Goal: Transaction & Acquisition: Download file/media

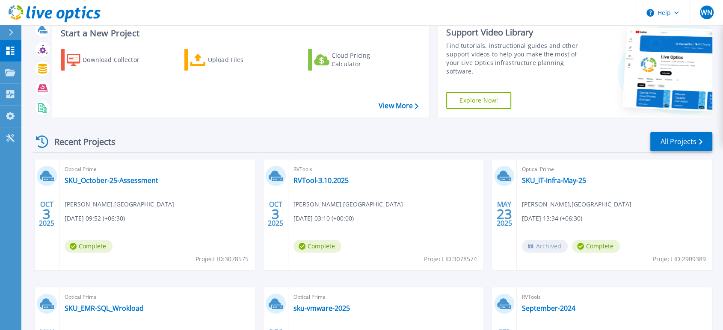
scroll to position [27, 0]
click at [142, 181] on link "SKU_October-25-Assessment" at bounding box center [112, 180] width 94 height 9
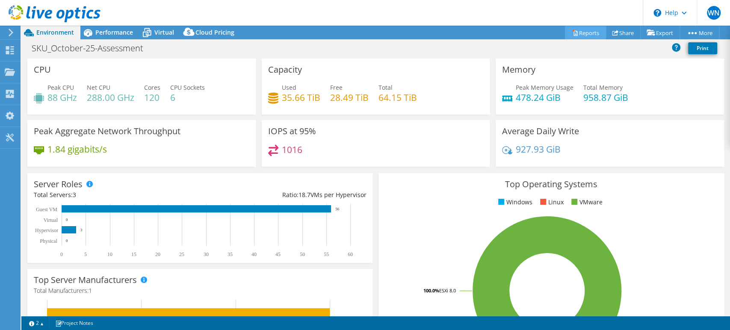
click at [581, 31] on link "Reports" at bounding box center [585, 32] width 41 height 13
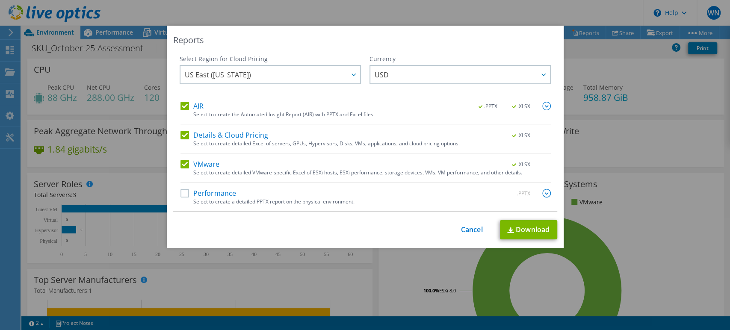
click at [181, 194] on label "Performance" at bounding box center [208, 193] width 56 height 9
click at [0, 0] on input "Performance" at bounding box center [0, 0] width 0 height 0
click at [346, 74] on div at bounding box center [353, 75] width 14 height 18
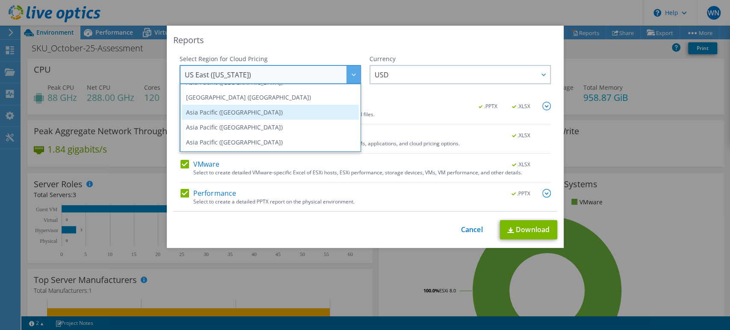
scroll to position [10, 0]
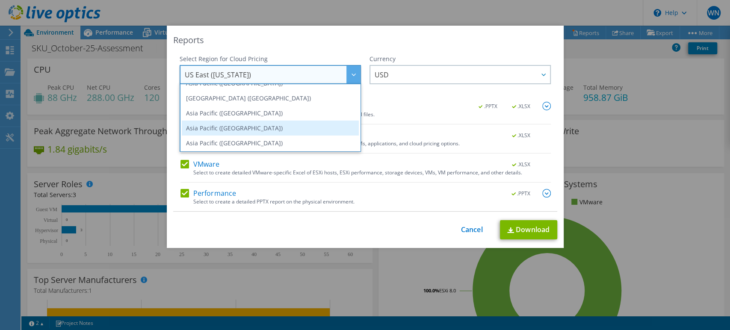
click at [277, 130] on li "Asia Pacific (Singapore)" at bounding box center [270, 128] width 177 height 15
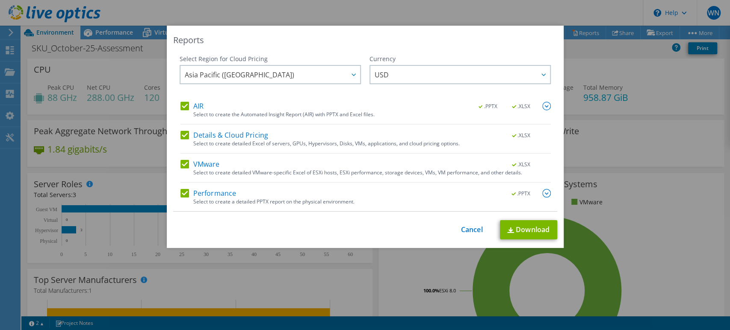
click at [452, 85] on div "USD ARS AUD BRL CAD CHF CLP CNY DKK EUR GBP HKD HUF INR JPY MXN MYR NOK NZD PEN…" at bounding box center [459, 75] width 181 height 21
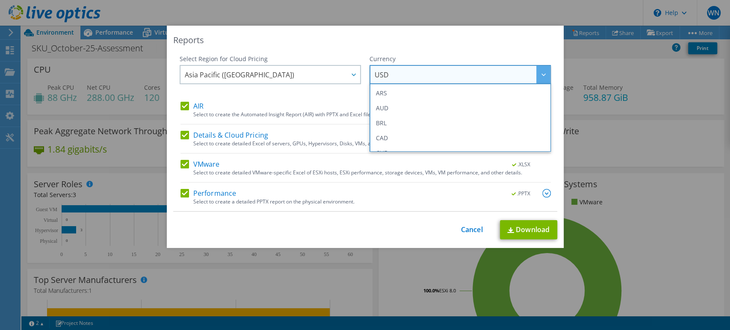
click at [432, 57] on div "Currency" at bounding box center [459, 59] width 181 height 9
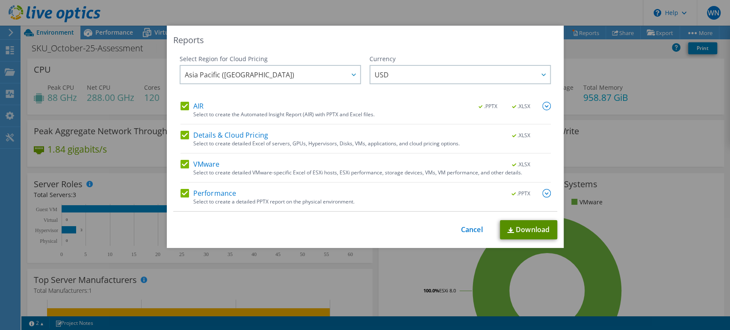
click at [517, 226] on link "Download" at bounding box center [528, 229] width 57 height 19
click at [629, 137] on div "Reports Select Region for Cloud Pricing Asia Pacific (Hong Kong) Asia Pacific (…" at bounding box center [365, 165] width 730 height 279
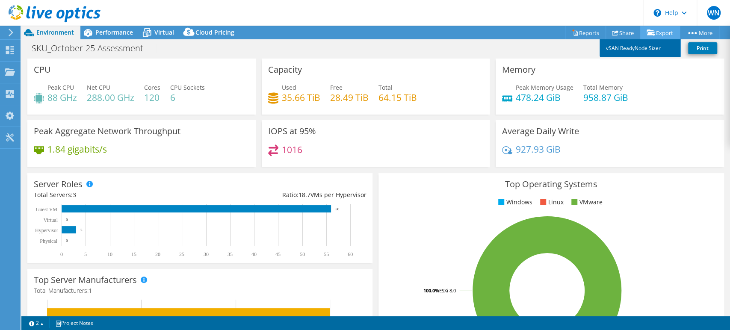
click at [648, 47] on link "vSAN ReadyNode Sizer" at bounding box center [640, 48] width 81 height 18
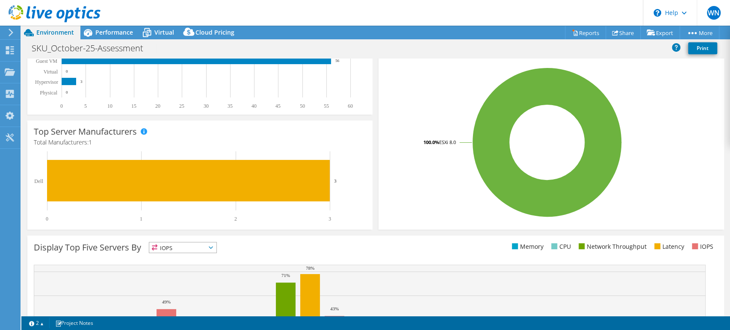
scroll to position [149, 0]
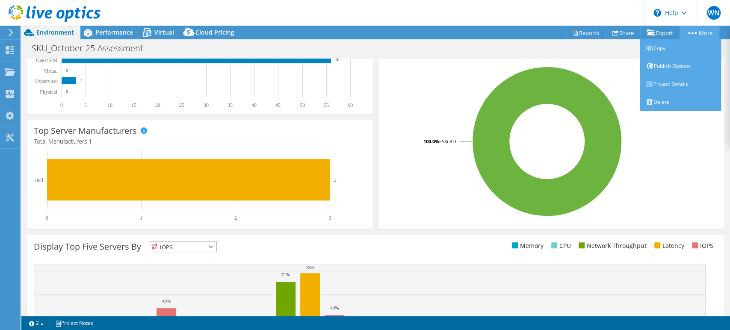
click at [693, 29] on link "More" at bounding box center [699, 32] width 40 height 13
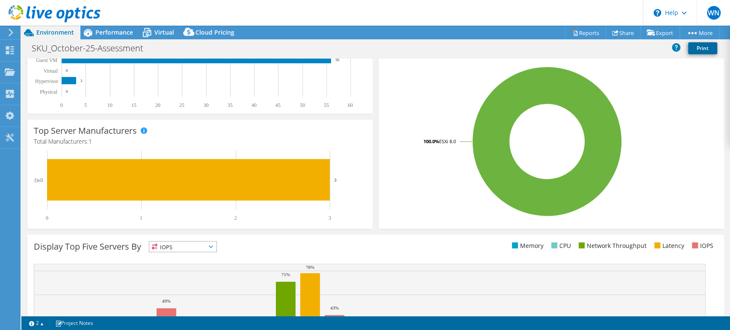
click at [704, 49] on link "Print" at bounding box center [702, 48] width 29 height 12
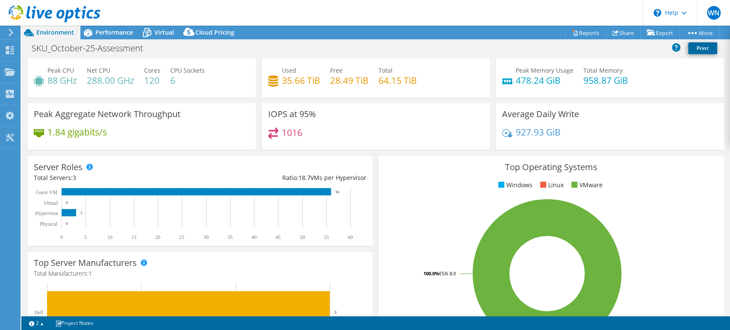
scroll to position [10, 0]
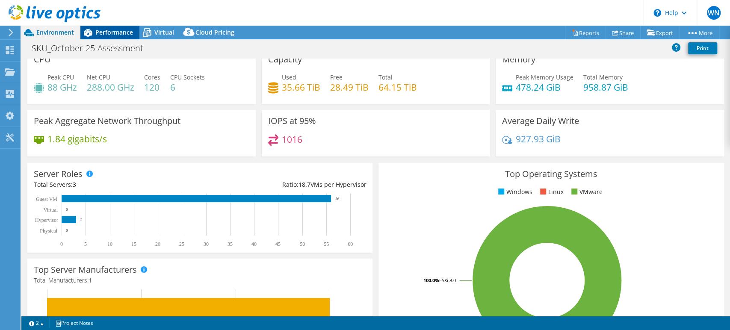
click at [116, 34] on span "Performance" at bounding box center [114, 32] width 38 height 8
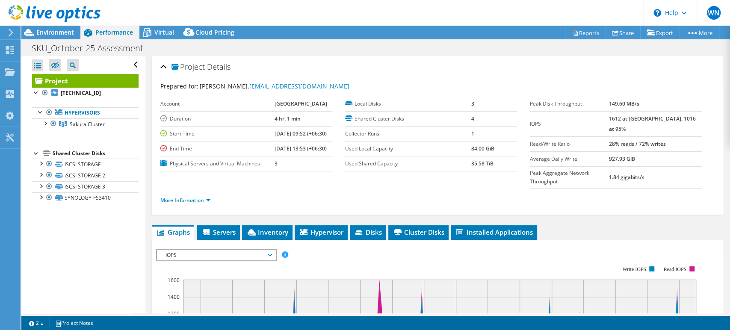
scroll to position [0, 0]
click at [44, 121] on div at bounding box center [45, 122] width 9 height 9
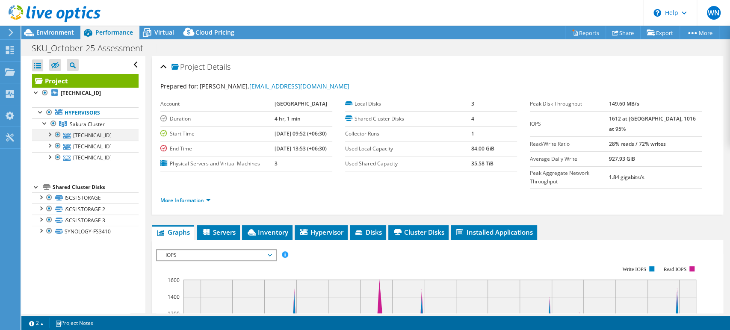
click at [49, 135] on div at bounding box center [49, 134] width 9 height 9
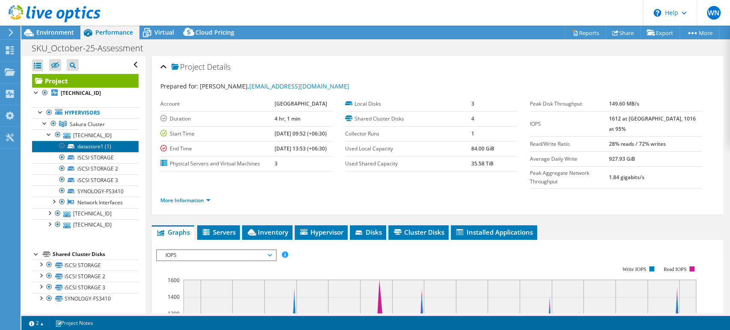
click at [94, 143] on link "datastore1 (1)" at bounding box center [85, 146] width 106 height 11
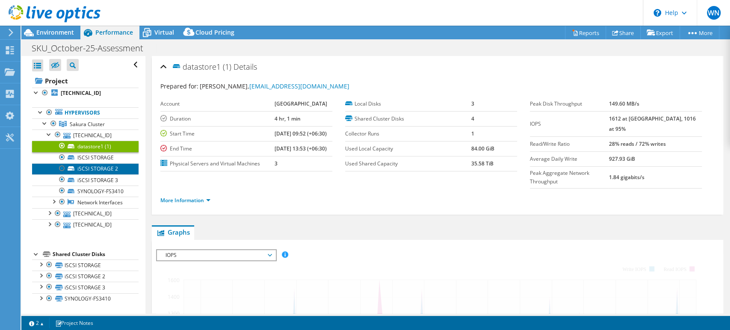
click at [99, 163] on link "iSCSI STORAGE 2" at bounding box center [85, 168] width 106 height 11
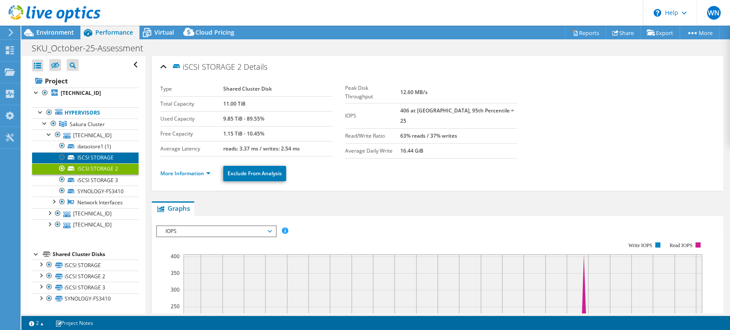
click at [99, 162] on link "ISCSI STORAGE" at bounding box center [85, 157] width 106 height 11
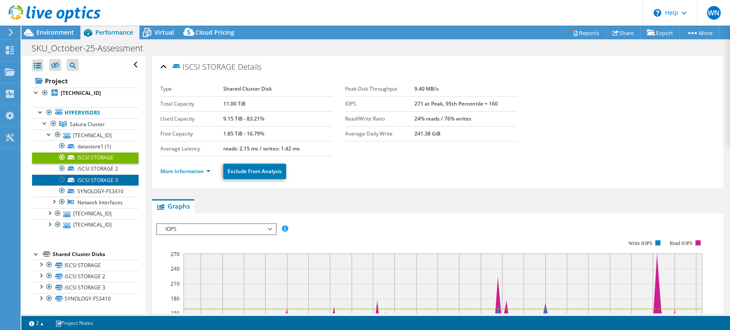
click at [100, 181] on link "iSCSI STORAGE 3" at bounding box center [85, 179] width 106 height 11
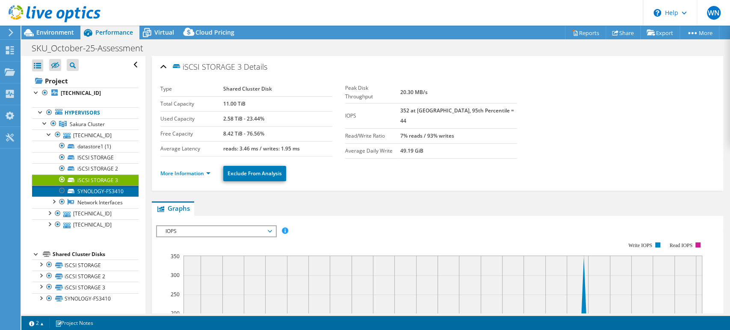
click at [94, 197] on link "SYNOLOGY-FS3410" at bounding box center [85, 191] width 106 height 11
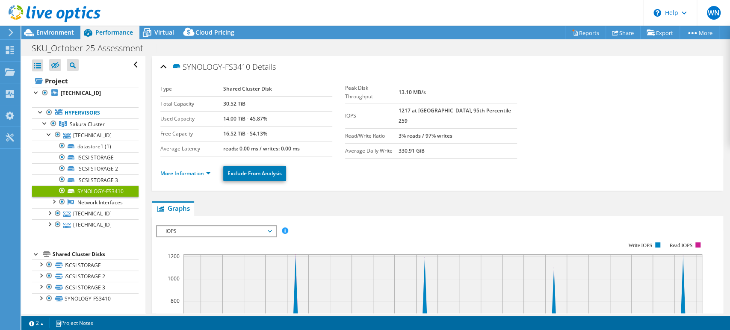
scroll to position [15, 0]
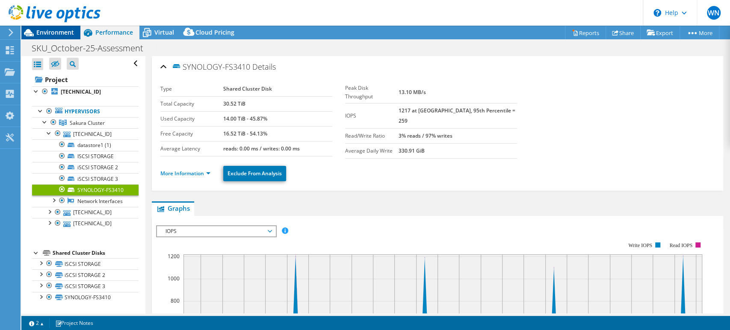
click at [46, 34] on span "Environment" at bounding box center [55, 32] width 38 height 8
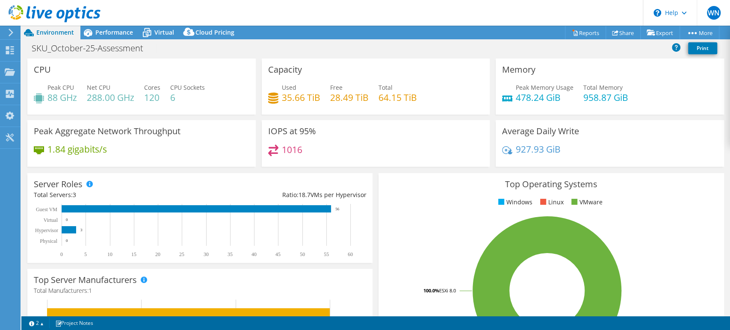
click at [12, 31] on use at bounding box center [11, 33] width 5 height 8
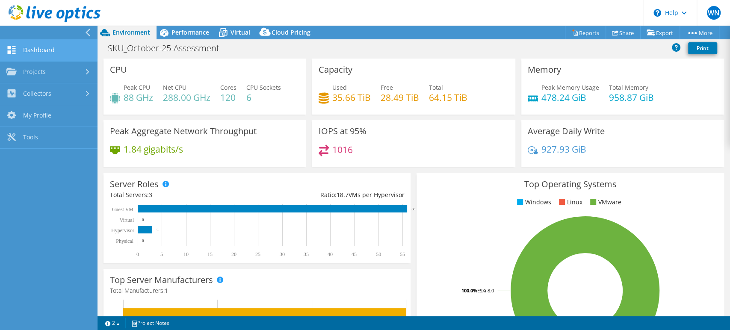
click at [41, 50] on link "Dashboard" at bounding box center [48, 51] width 97 height 22
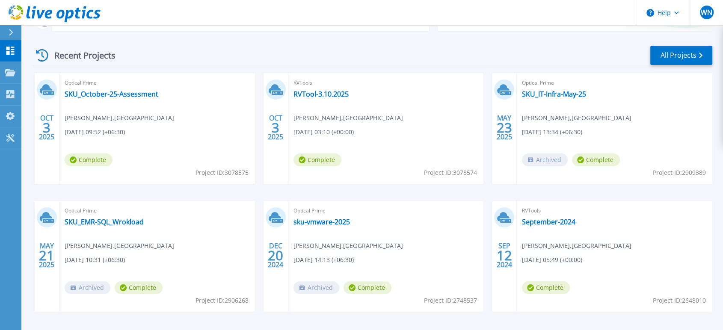
scroll to position [144, 0]
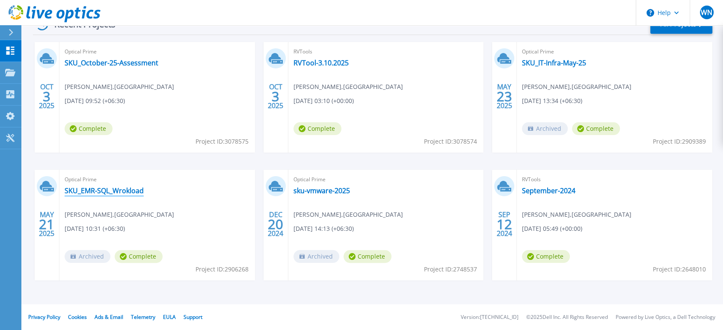
click at [105, 189] on link "SKU_EMR-SQL_Wrokload" at bounding box center [104, 190] width 79 height 9
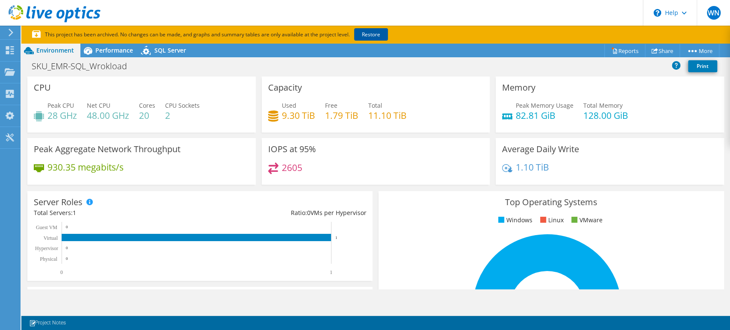
click at [366, 33] on link "Restore" at bounding box center [371, 34] width 34 height 12
click at [617, 58] on div "SKU_EMR-SQL_Wrokload Print" at bounding box center [375, 66] width 709 height 16
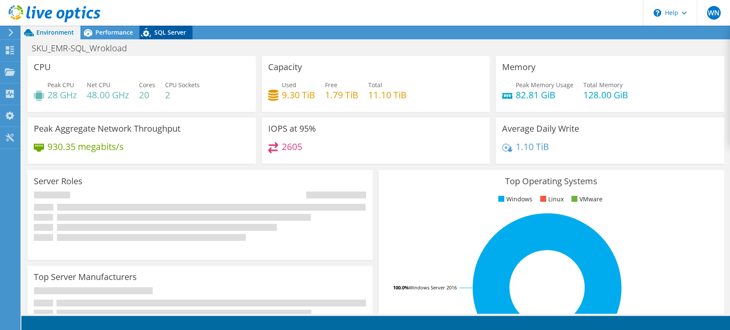
click at [157, 32] on span "SQL Server" at bounding box center [170, 32] width 32 height 8
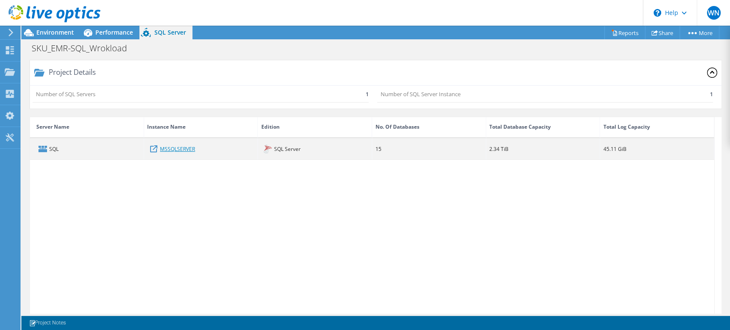
click at [185, 149] on link "MSSQLSERVER" at bounding box center [177, 148] width 35 height 9
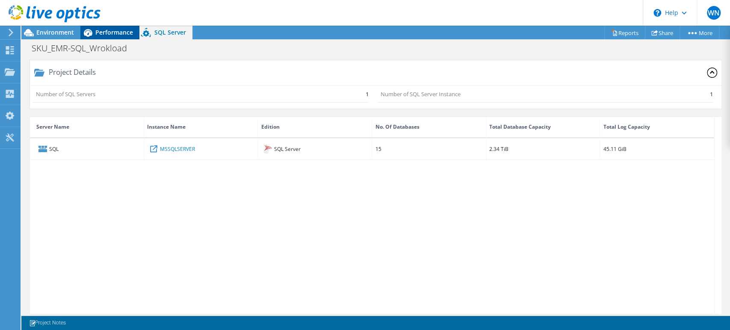
click at [109, 31] on span "Performance" at bounding box center [114, 32] width 38 height 8
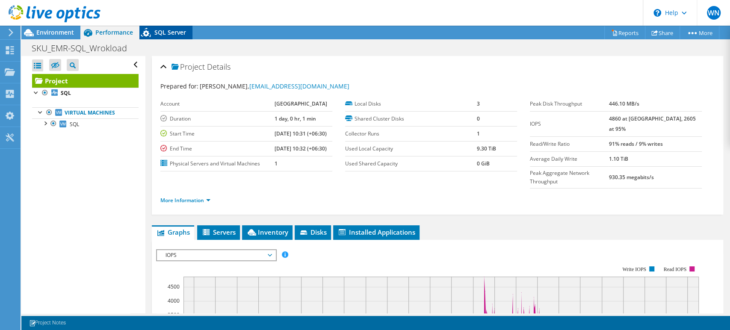
click at [162, 37] on div "SQL Server" at bounding box center [165, 33] width 53 height 14
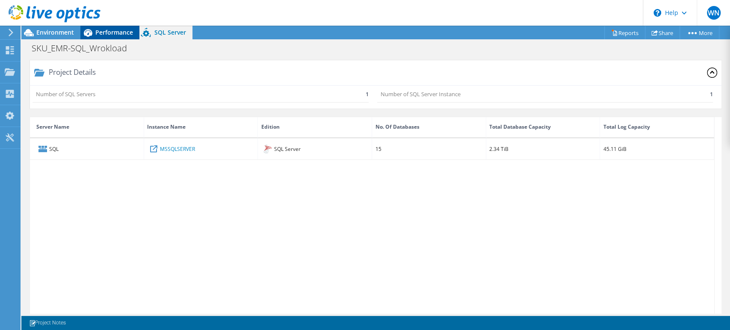
click at [120, 29] on span "Performance" at bounding box center [114, 32] width 38 height 8
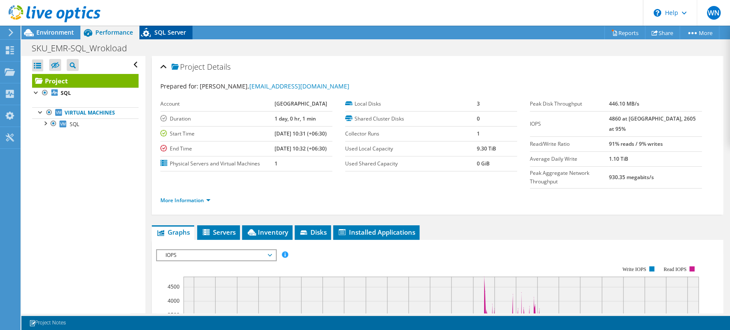
click at [156, 30] on span "SQL Server" at bounding box center [170, 32] width 32 height 8
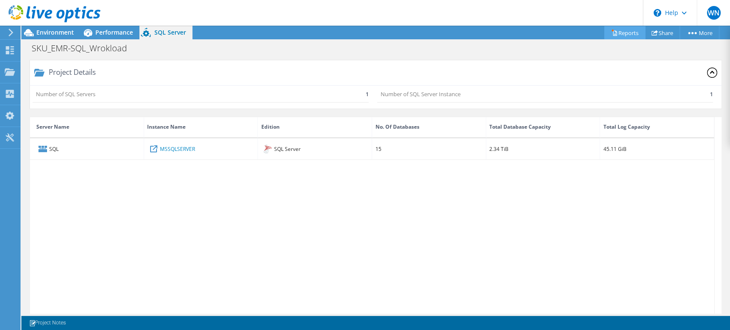
click at [617, 30] on link "Reports" at bounding box center [624, 32] width 41 height 13
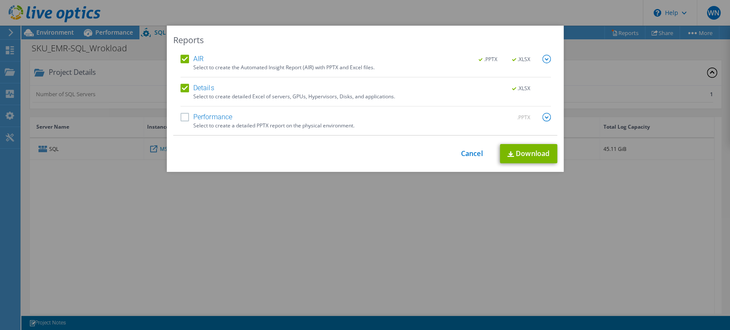
click at [180, 115] on label "Performance" at bounding box center [206, 117] width 52 height 9
click at [0, 0] on input "Performance" at bounding box center [0, 0] width 0 height 0
click at [514, 150] on link "Download" at bounding box center [528, 153] width 57 height 19
click at [464, 150] on link "Cancel" at bounding box center [472, 154] width 22 height 8
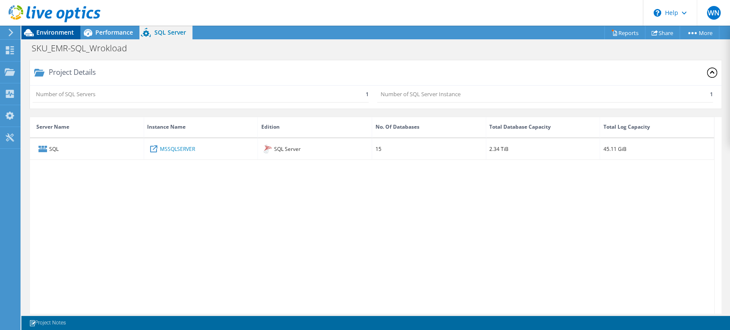
click at [61, 39] on div "Environment" at bounding box center [50, 33] width 59 height 14
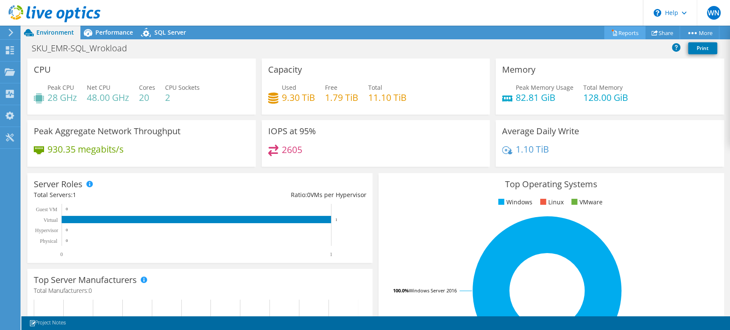
click at [626, 34] on link "Reports" at bounding box center [624, 32] width 41 height 13
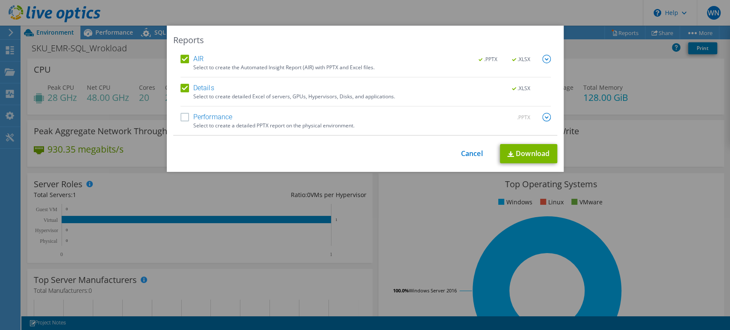
click at [180, 114] on label "Performance" at bounding box center [206, 117] width 52 height 9
click at [0, 0] on input "Performance" at bounding box center [0, 0] width 0 height 0
click at [539, 153] on link "Download" at bounding box center [528, 153] width 57 height 19
click at [474, 152] on link "Cancel" at bounding box center [472, 154] width 22 height 8
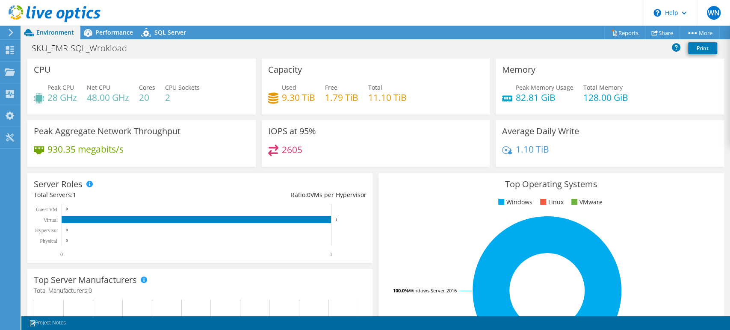
click at [10, 32] on icon at bounding box center [11, 33] width 6 height 8
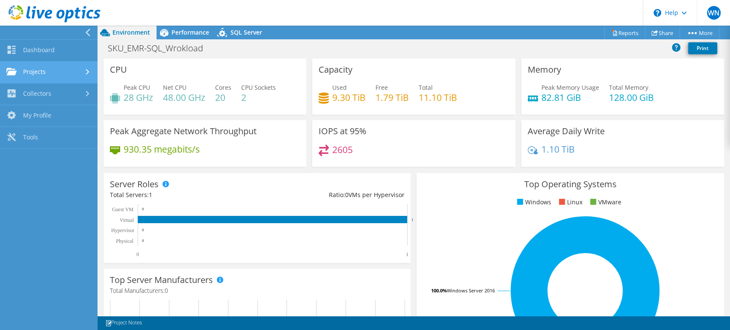
click at [55, 64] on link "Projects" at bounding box center [48, 73] width 97 height 22
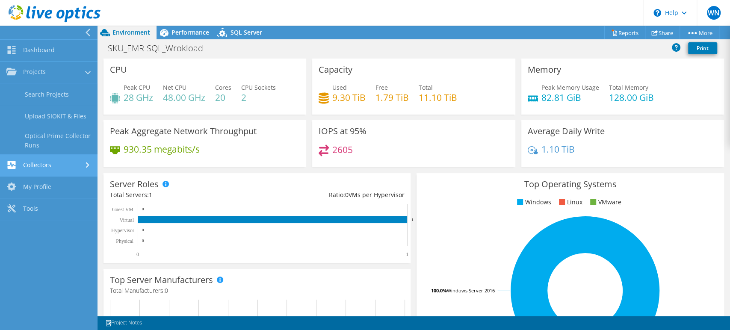
click at [74, 166] on link "Collectors" at bounding box center [48, 166] width 97 height 22
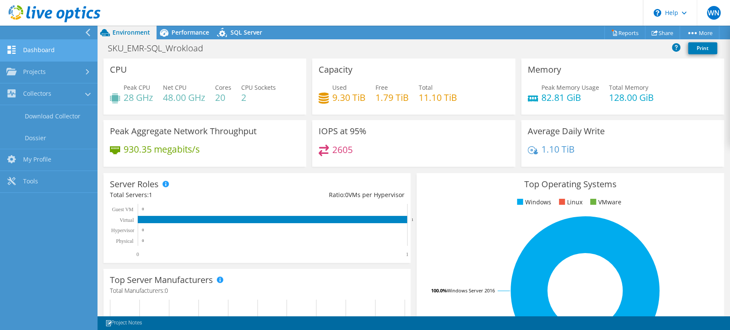
click at [53, 46] on link "Dashboard" at bounding box center [48, 51] width 97 height 22
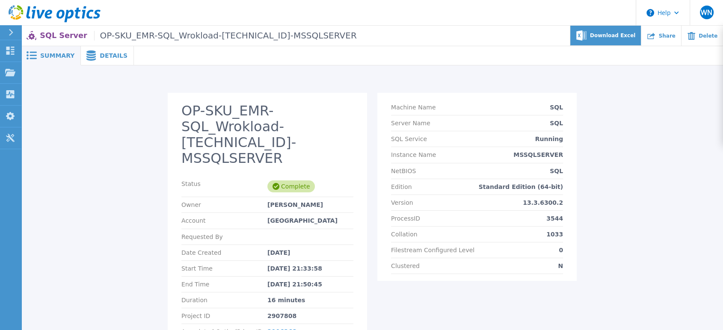
click at [633, 35] on span "Download Excel" at bounding box center [612, 35] width 45 height 5
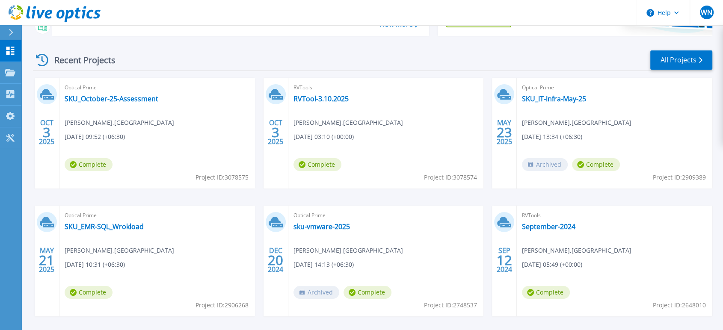
scroll to position [109, 0]
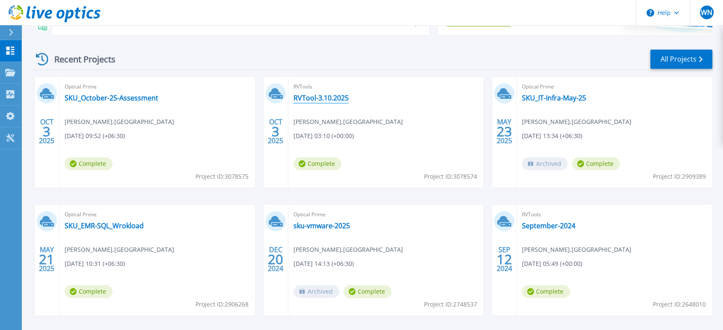
click at [321, 96] on link "RVTool-3.10.2025" at bounding box center [320, 98] width 55 height 9
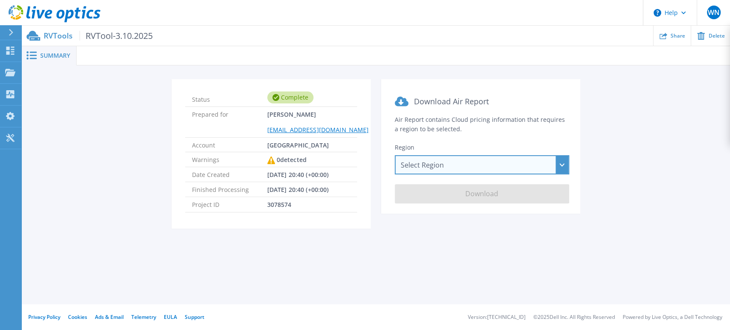
click at [482, 167] on div "Select Region Asia Pacific (Hong Kong) Asia Pacific (Mumbai) Asia Pacific (Seou…" at bounding box center [482, 164] width 174 height 19
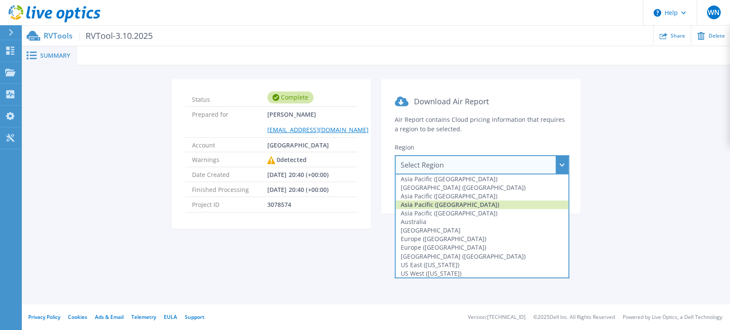
click at [469, 203] on div "Asia Pacific (Singapore)" at bounding box center [482, 205] width 173 height 9
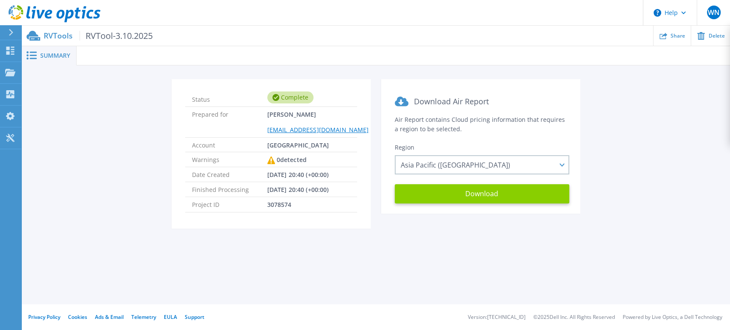
click at [470, 195] on button "Download" at bounding box center [482, 193] width 174 height 19
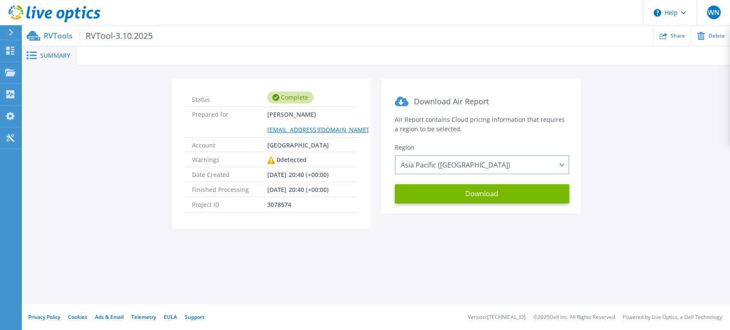
click at [572, 34] on ul "Share Delete" at bounding box center [441, 36] width 577 height 20
click at [12, 29] on icon at bounding box center [11, 32] width 5 height 7
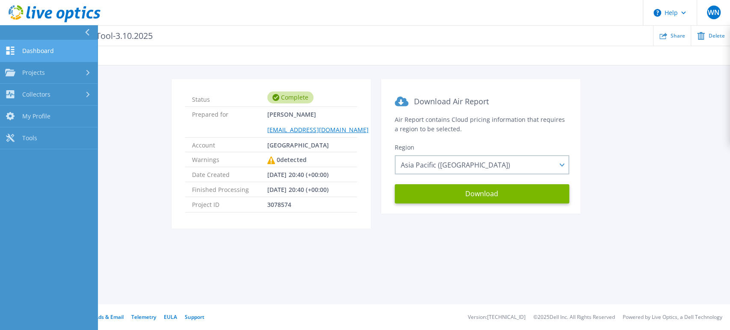
click at [35, 51] on span "Dashboard" at bounding box center [38, 51] width 32 height 8
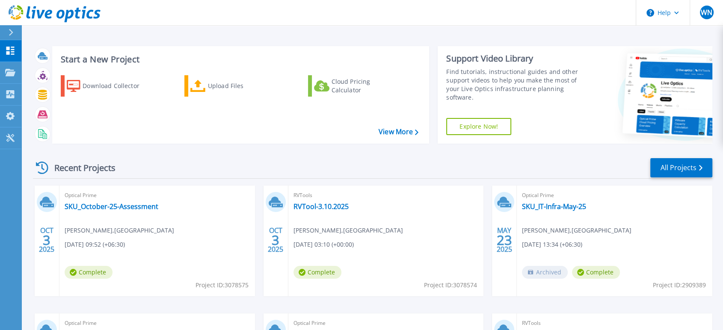
click at [484, 127] on link "Explore Now!" at bounding box center [478, 126] width 65 height 17
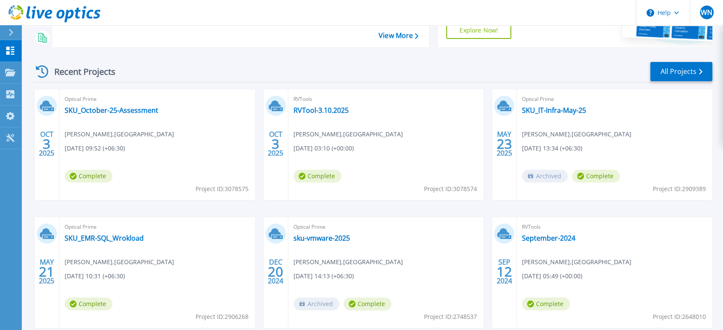
scroll to position [97, 0]
